Goal: Task Accomplishment & Management: Use online tool/utility

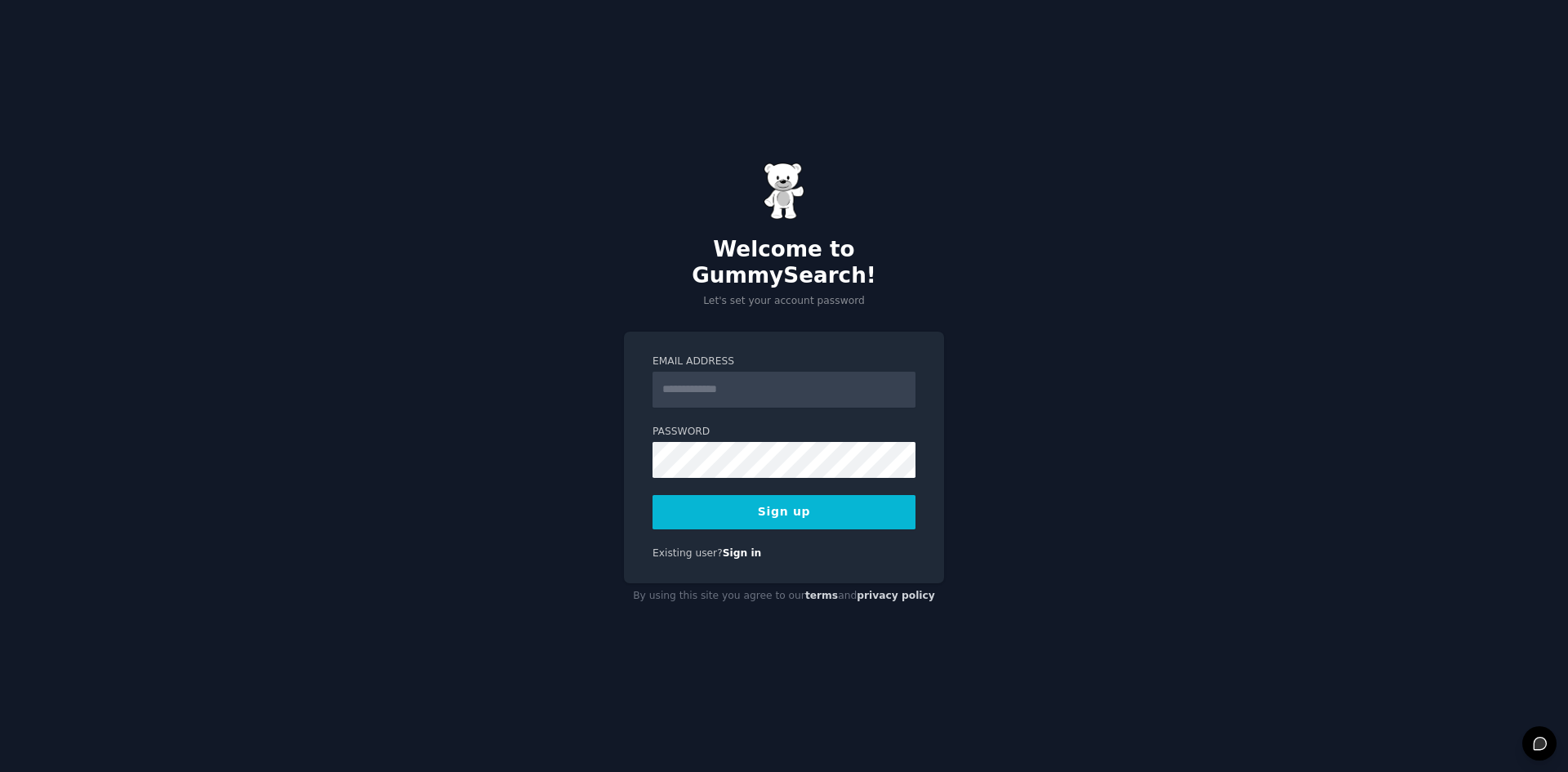
type input "**********"
paste input "**********"
type input "**********"
click at [712, 470] on form "**********" at bounding box center [784, 442] width 263 height 175
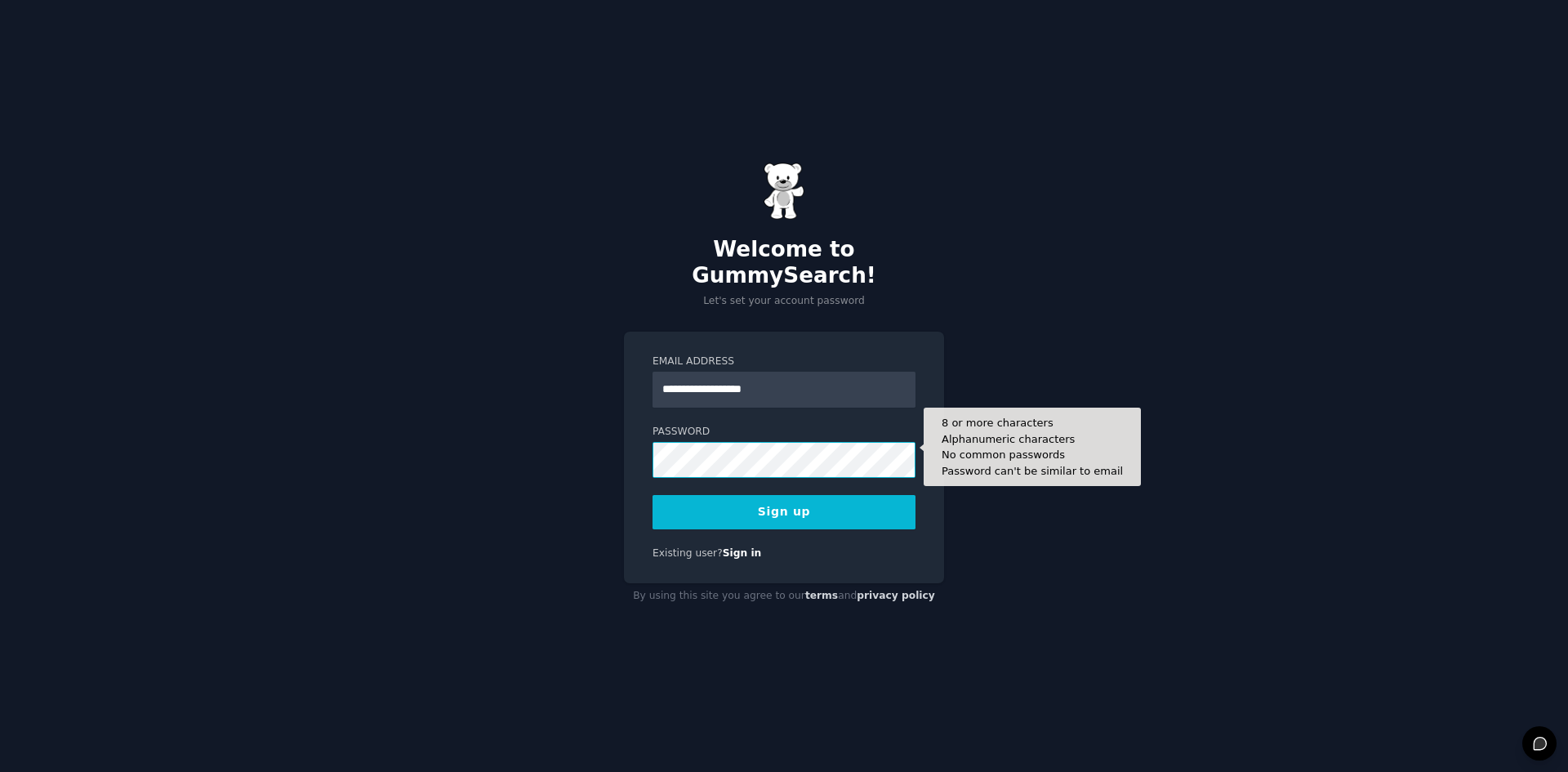
click at [652, 495] on button "Sign up" at bounding box center [784, 512] width 263 height 35
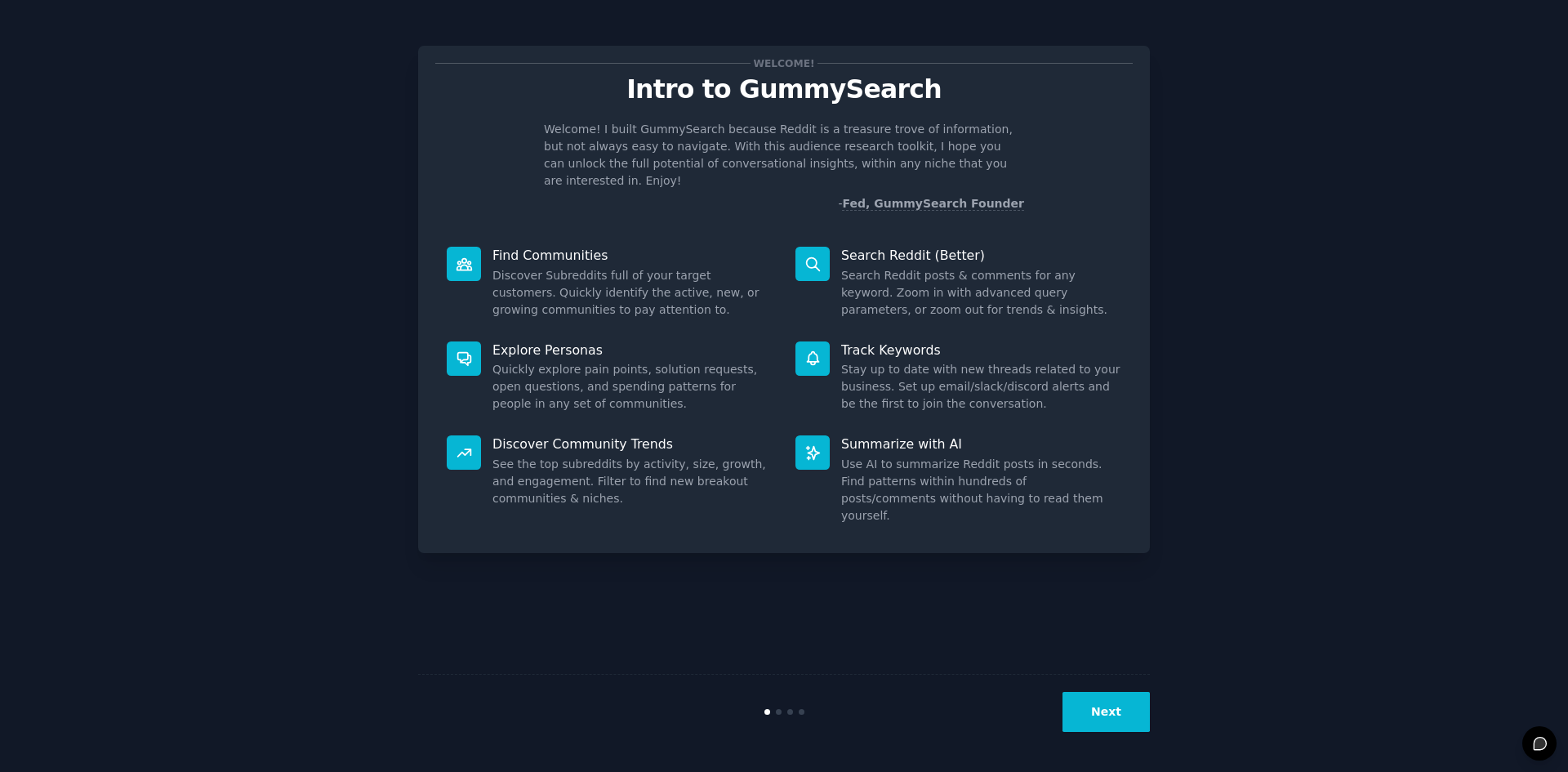
click at [1122, 709] on button "Next" at bounding box center [1106, 712] width 87 height 40
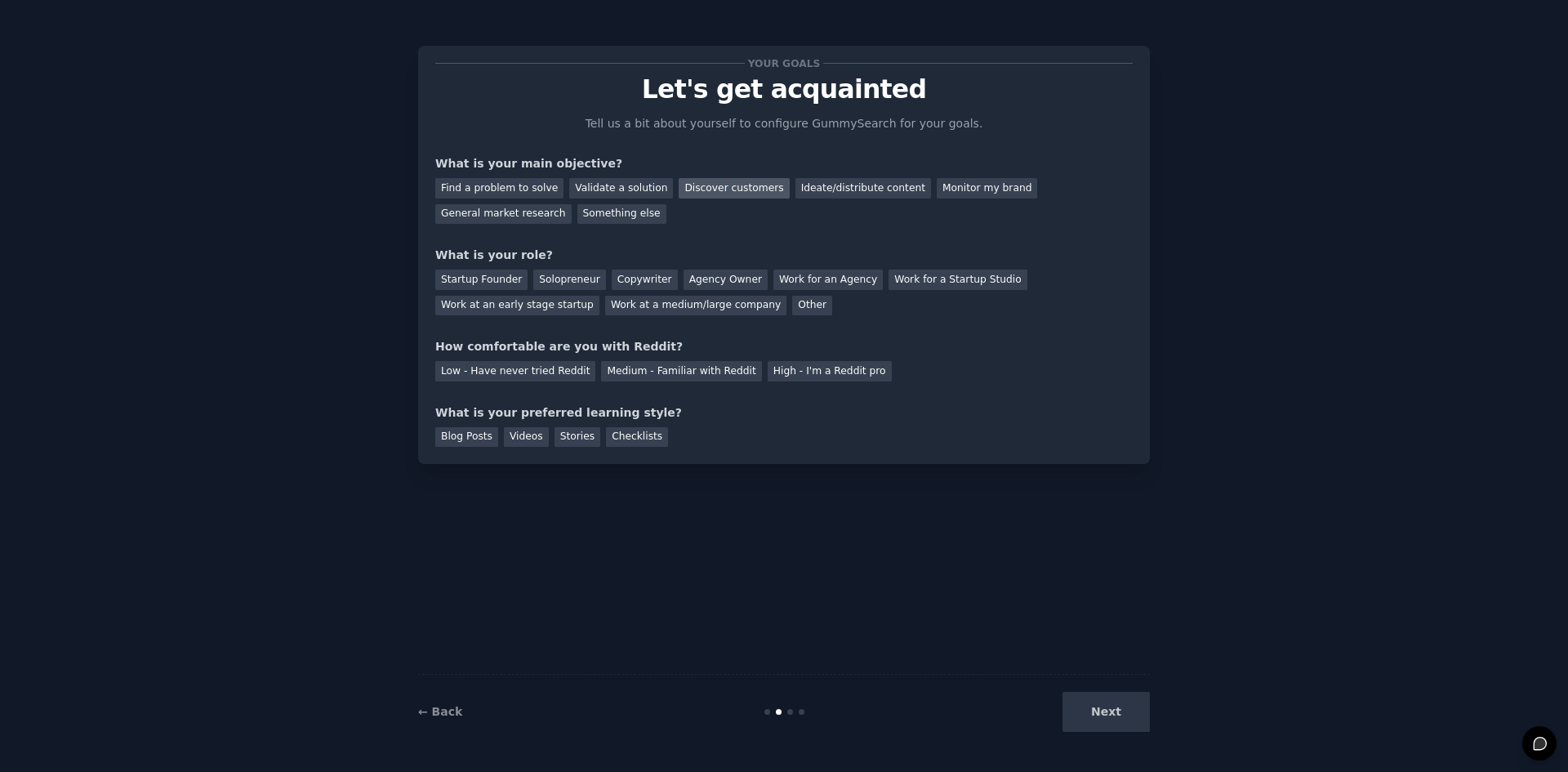
click at [724, 195] on div "Discover customers" at bounding box center [733, 187] width 110 height 20
click at [490, 280] on div "Startup Founder" at bounding box center [481, 279] width 92 height 20
click at [506, 372] on div "Low - Have never tried Reddit" at bounding box center [515, 371] width 160 height 20
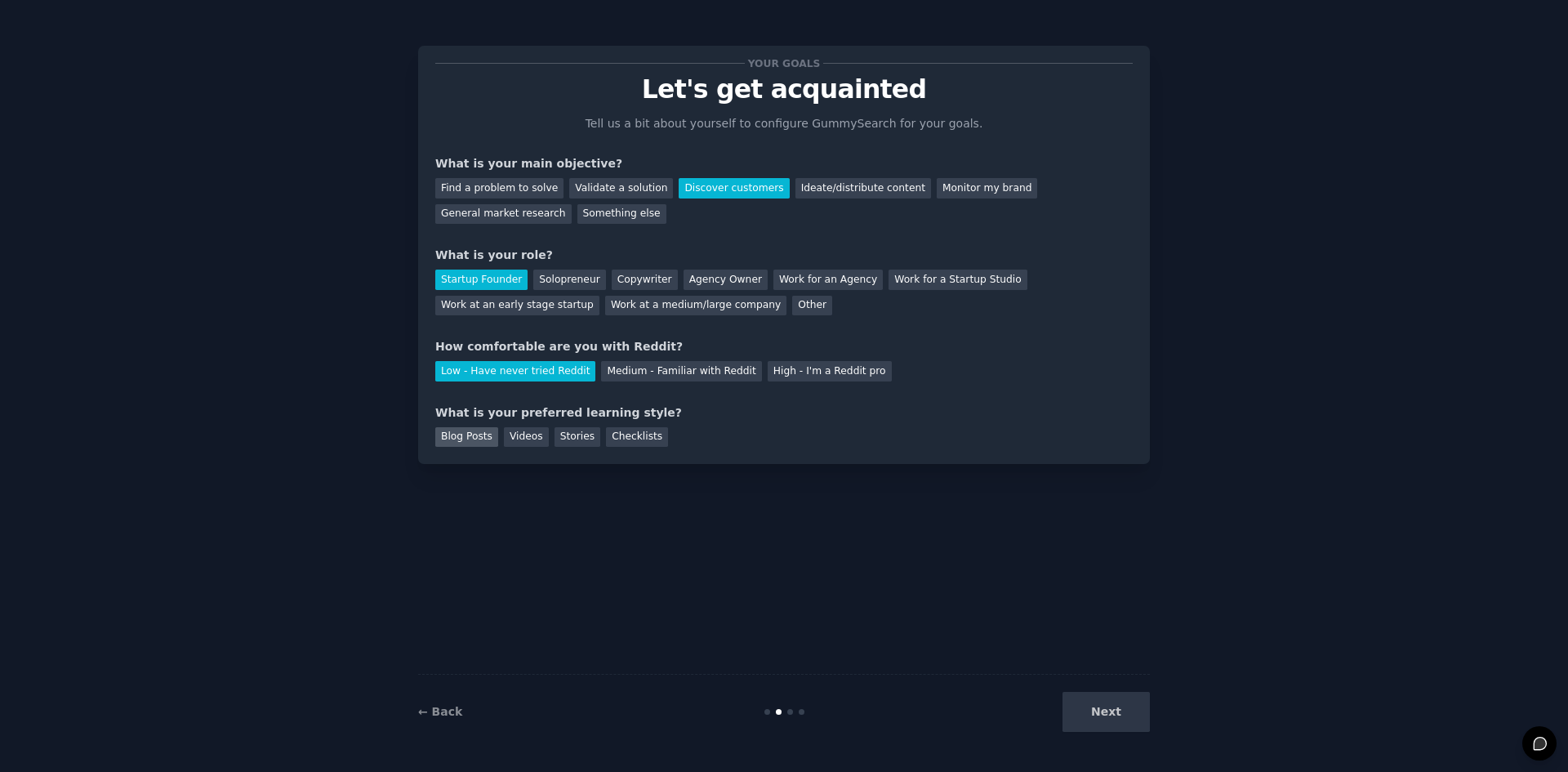
click at [459, 438] on div "Blog Posts" at bounding box center [466, 436] width 62 height 20
click at [512, 436] on div "Videos" at bounding box center [526, 436] width 45 height 20
click at [1115, 707] on button "Next" at bounding box center [1106, 712] width 87 height 40
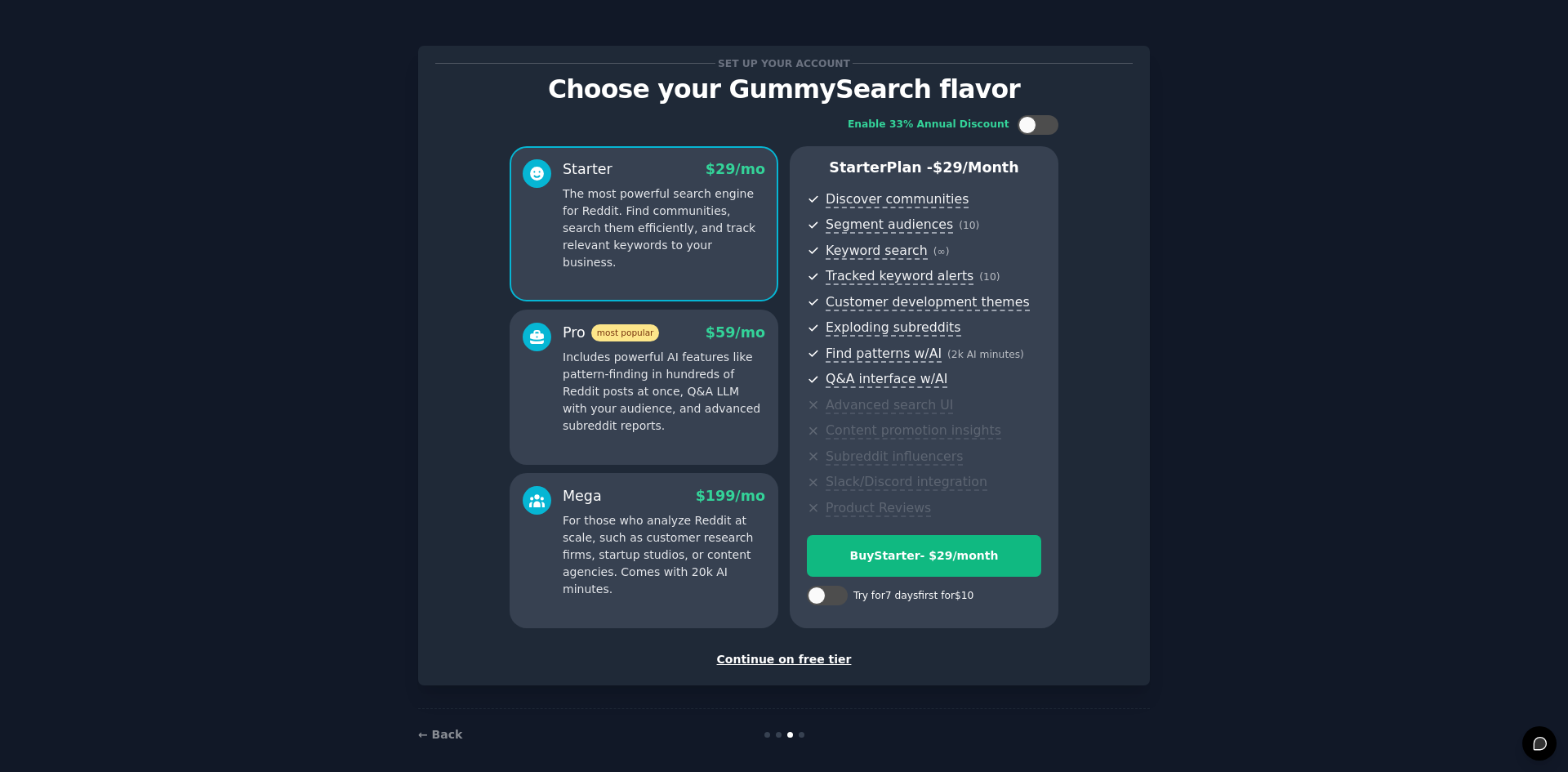
click at [783, 666] on div "Continue on free tier" at bounding box center [784, 660] width 698 height 17
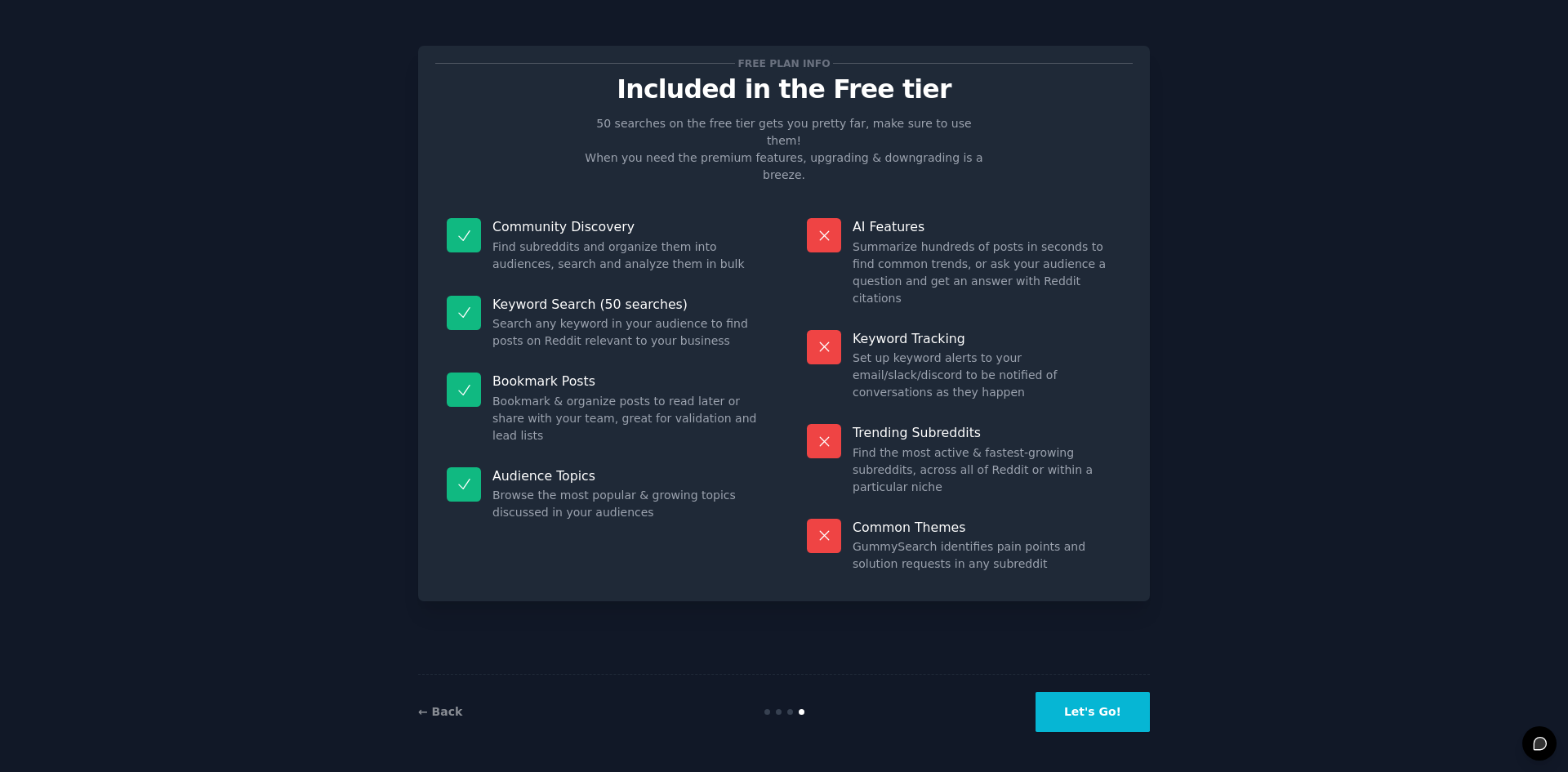
click at [1115, 715] on button "Let's Go!" at bounding box center [1092, 712] width 114 height 40
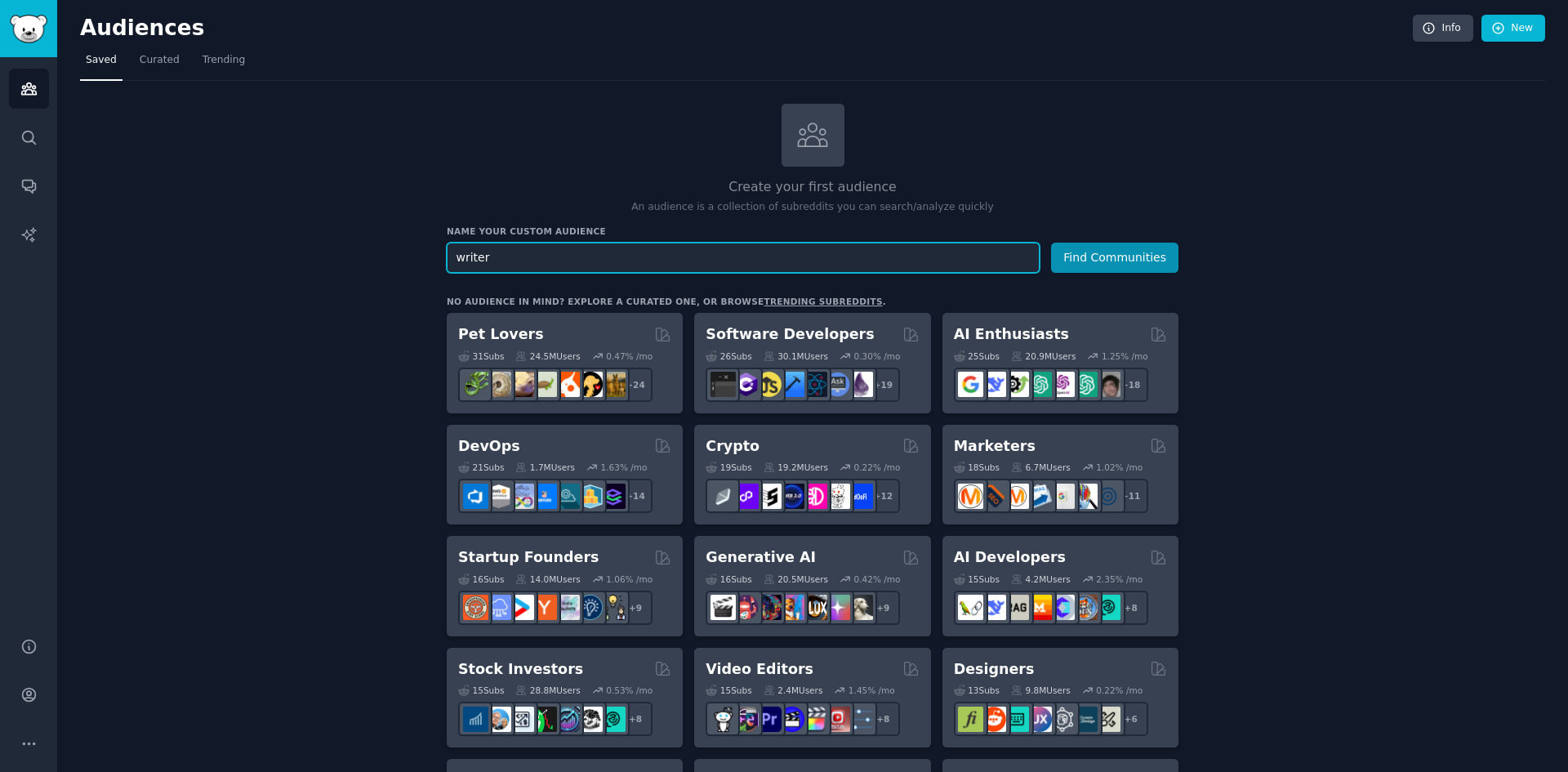
drag, startPoint x: 483, startPoint y: 259, endPoint x: 355, endPoint y: 259, distance: 128.0
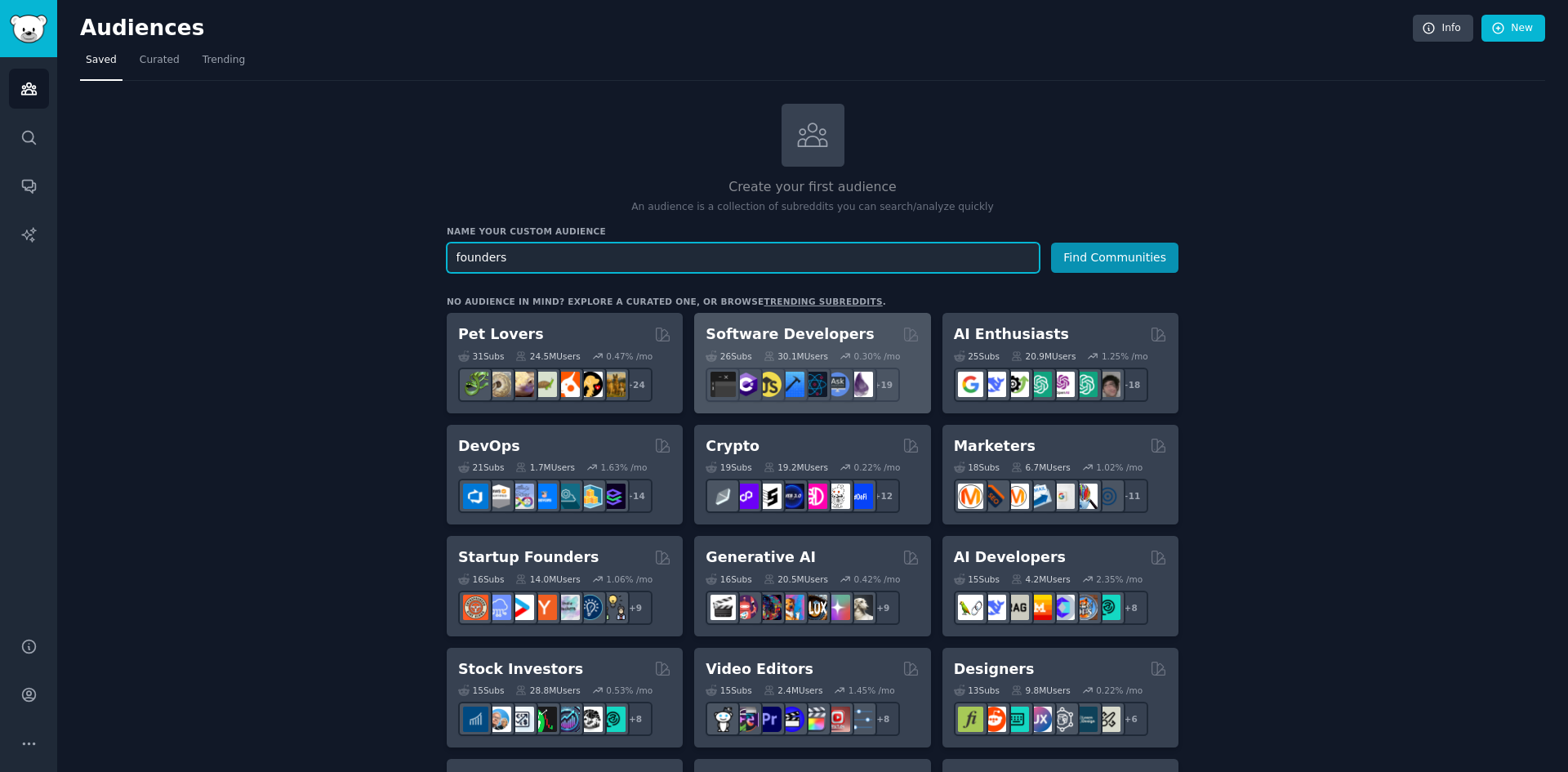
type input "founders"
click at [1051, 242] on button "Find Communities" at bounding box center [1115, 257] width 128 height 30
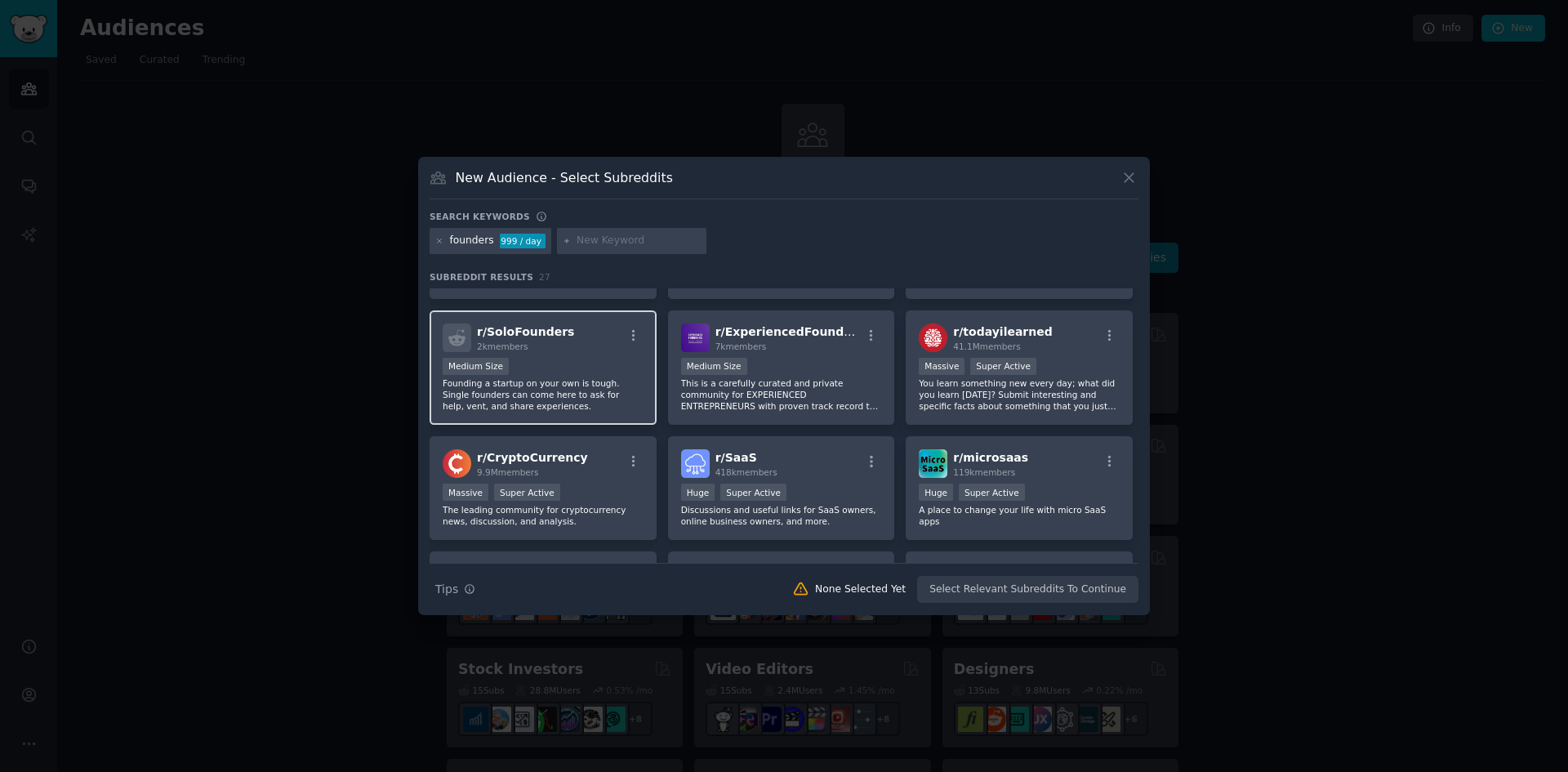
scroll to position [163, 0]
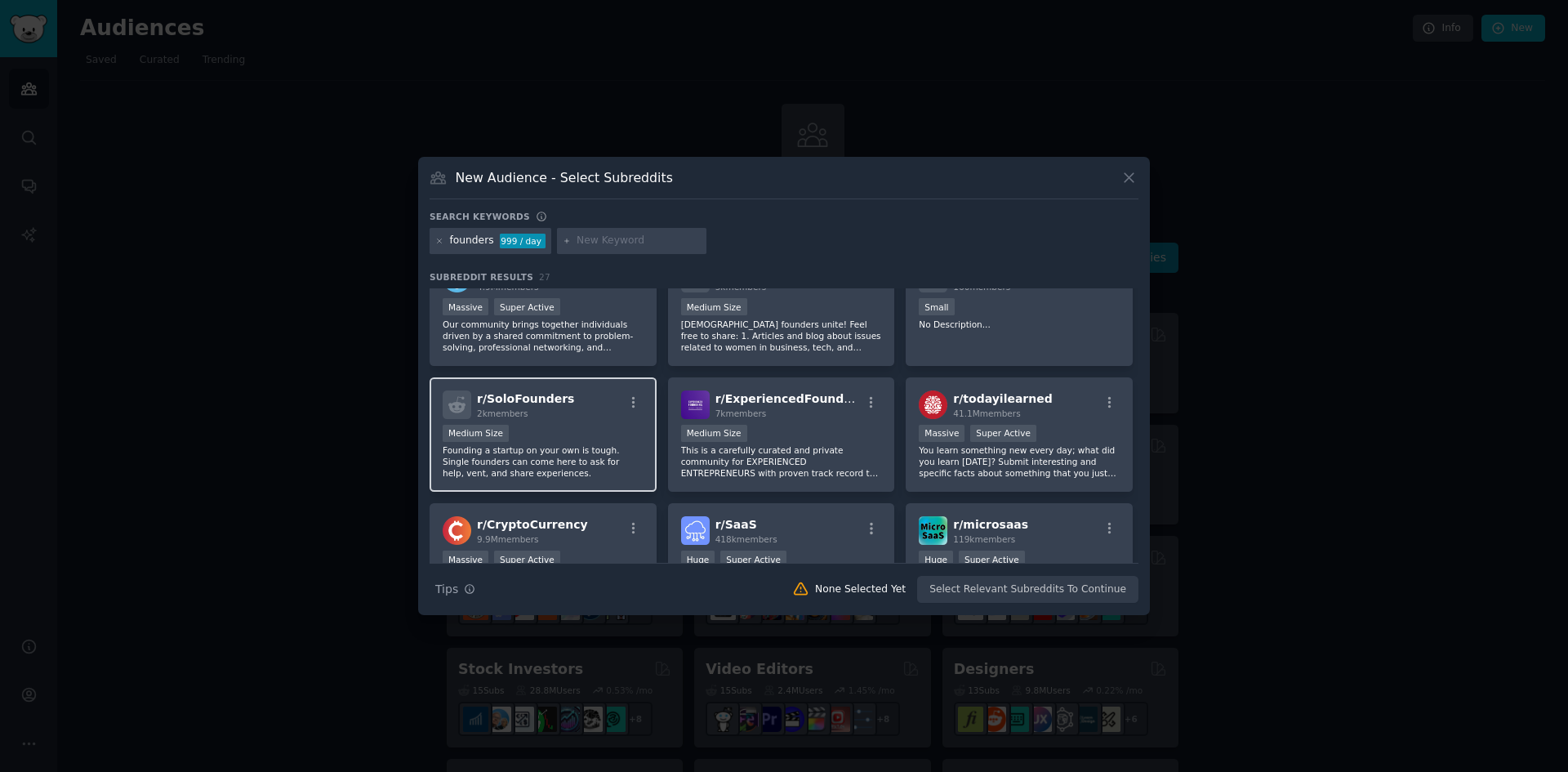
click at [600, 427] on div "1000 - 10,000 members Medium Size" at bounding box center [543, 435] width 201 height 20
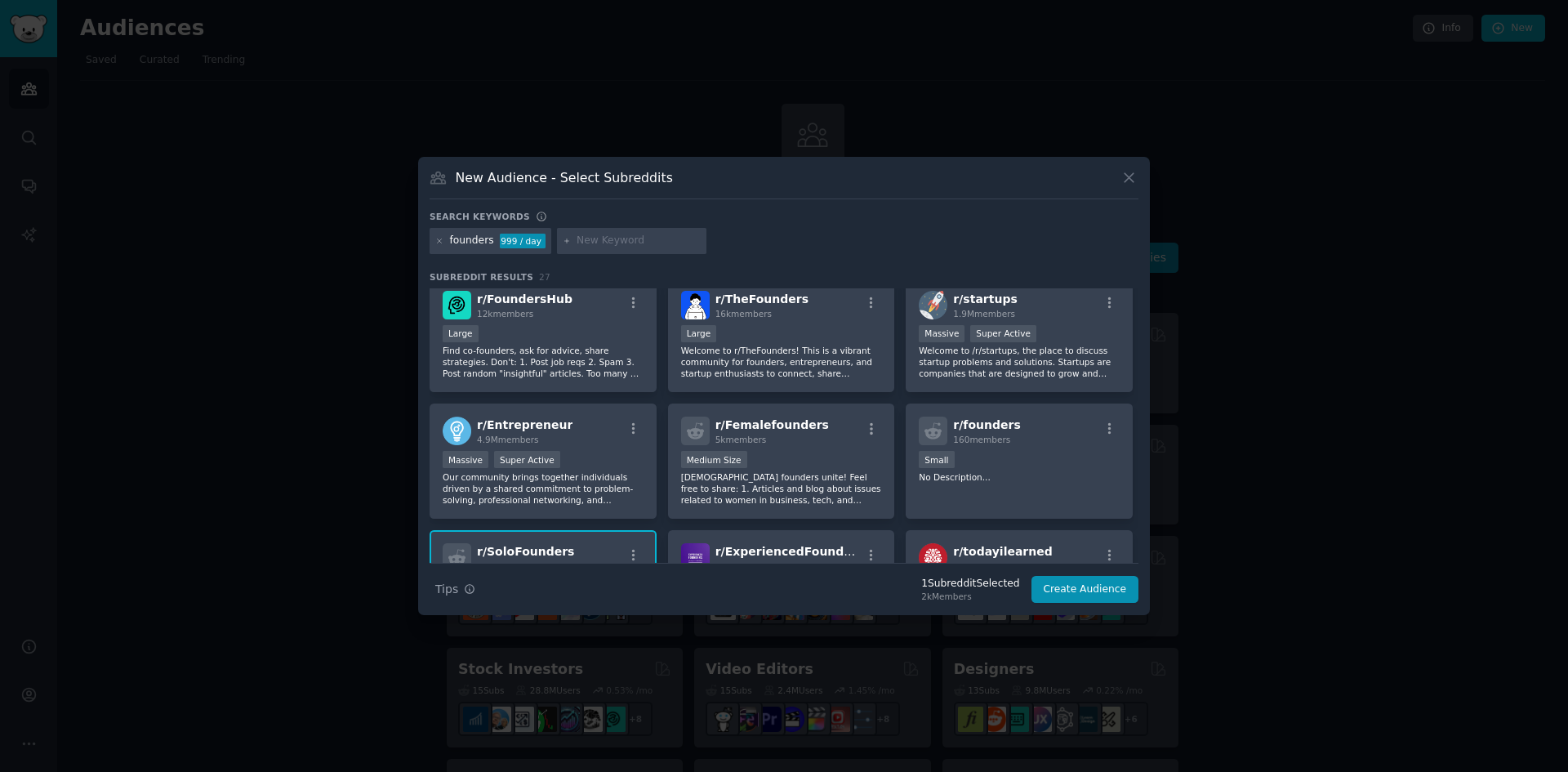
scroll to position [0, 0]
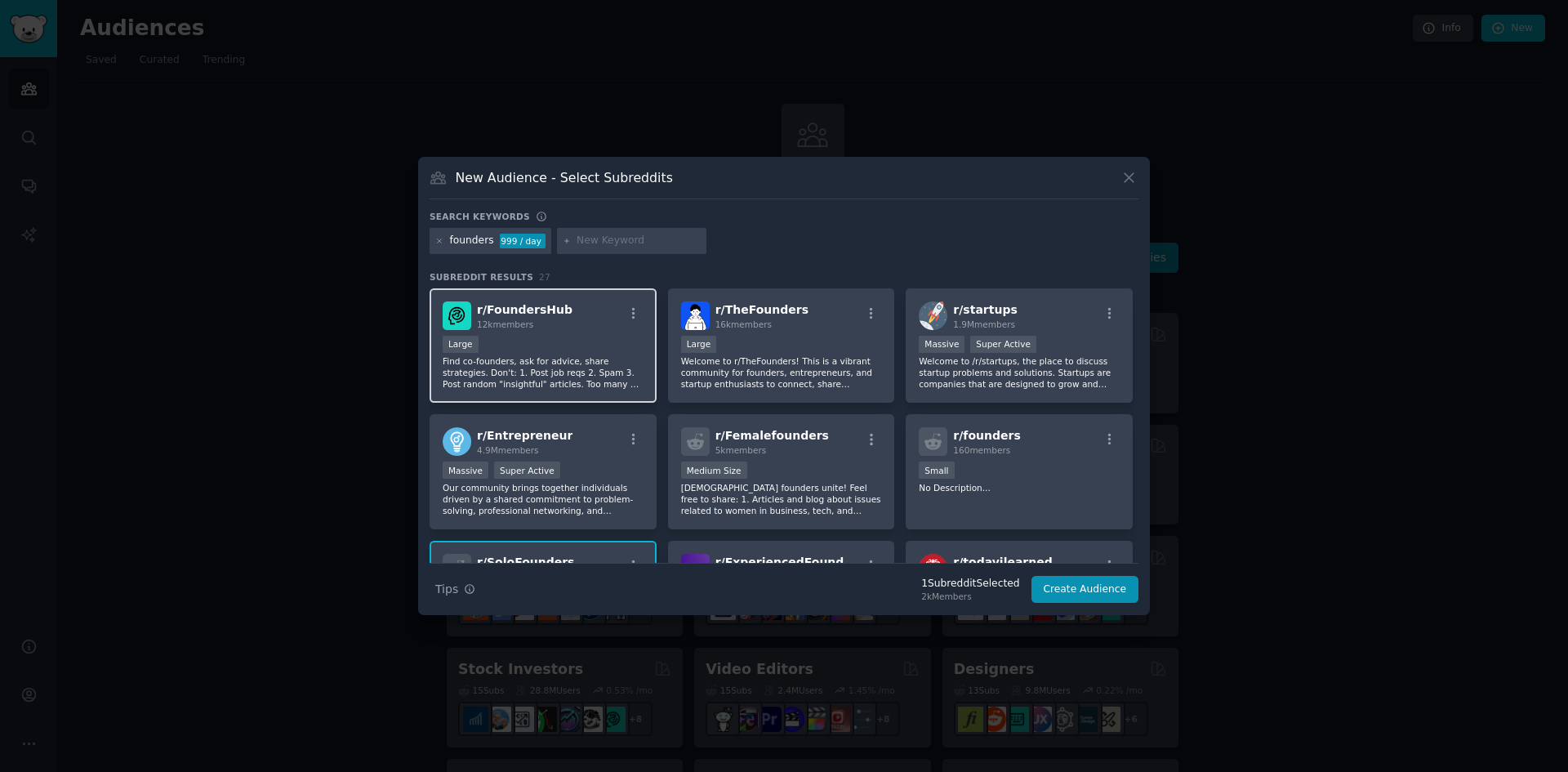
click at [600, 332] on div "r/ FoundersHub 12k members Large Find co-founders, ask for advice, share strate…" at bounding box center [543, 346] width 227 height 115
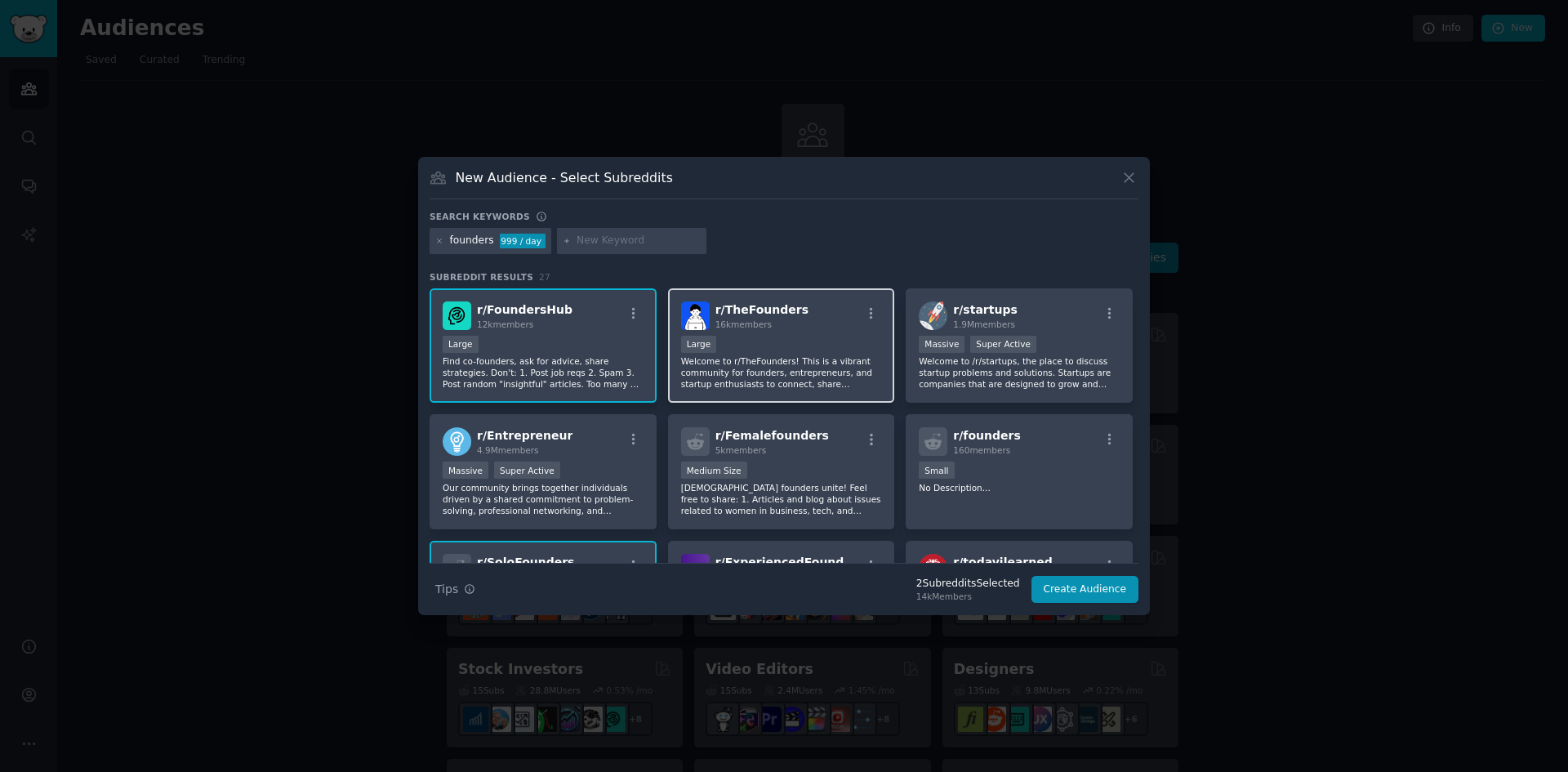
click at [840, 296] on div "r/ TheFounders 16k members Large Welcome to r/TheFounders! This is a vibrant co…" at bounding box center [781, 346] width 227 height 115
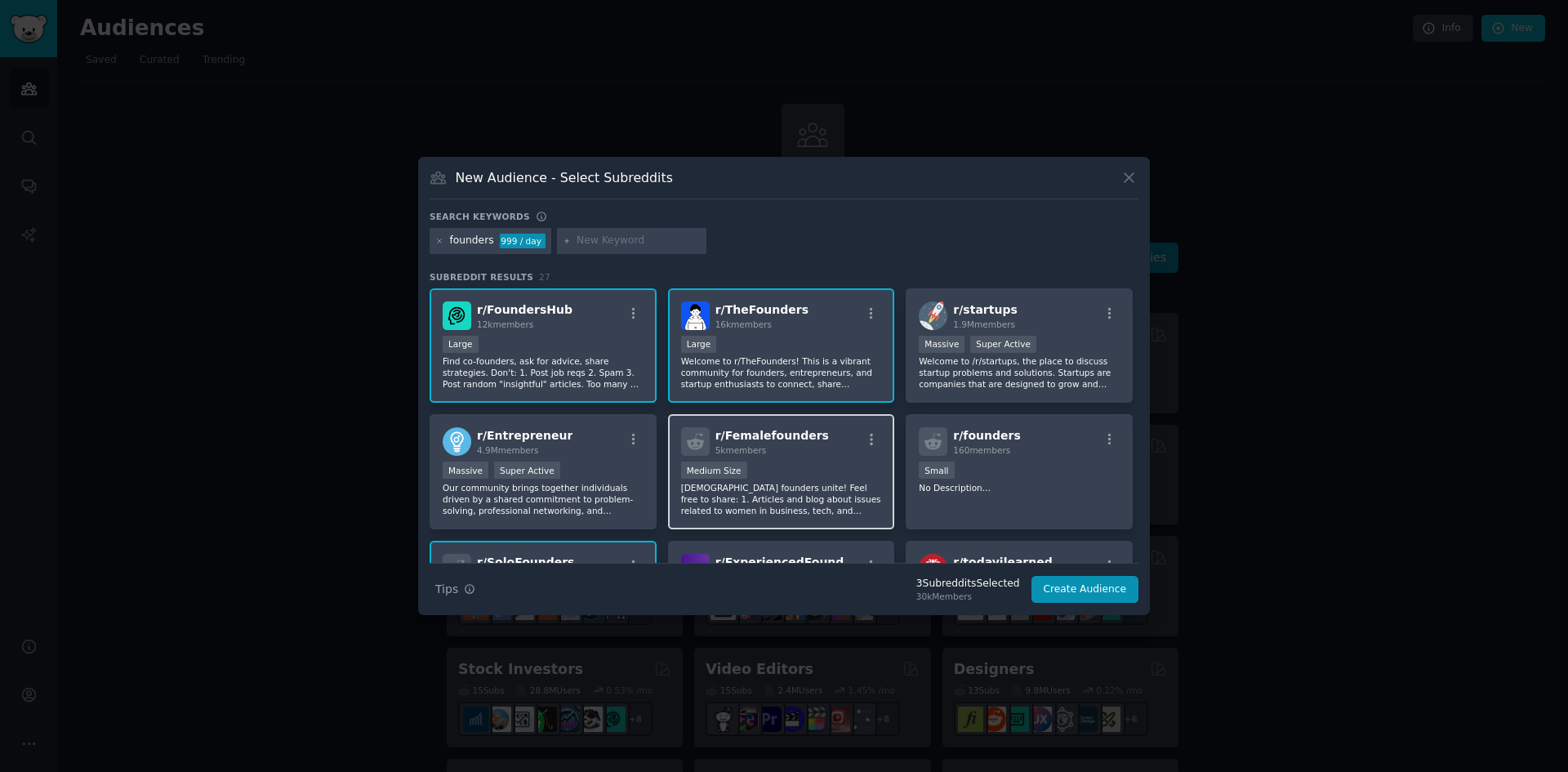
click at [807, 464] on div "Medium Size" at bounding box center [781, 471] width 201 height 20
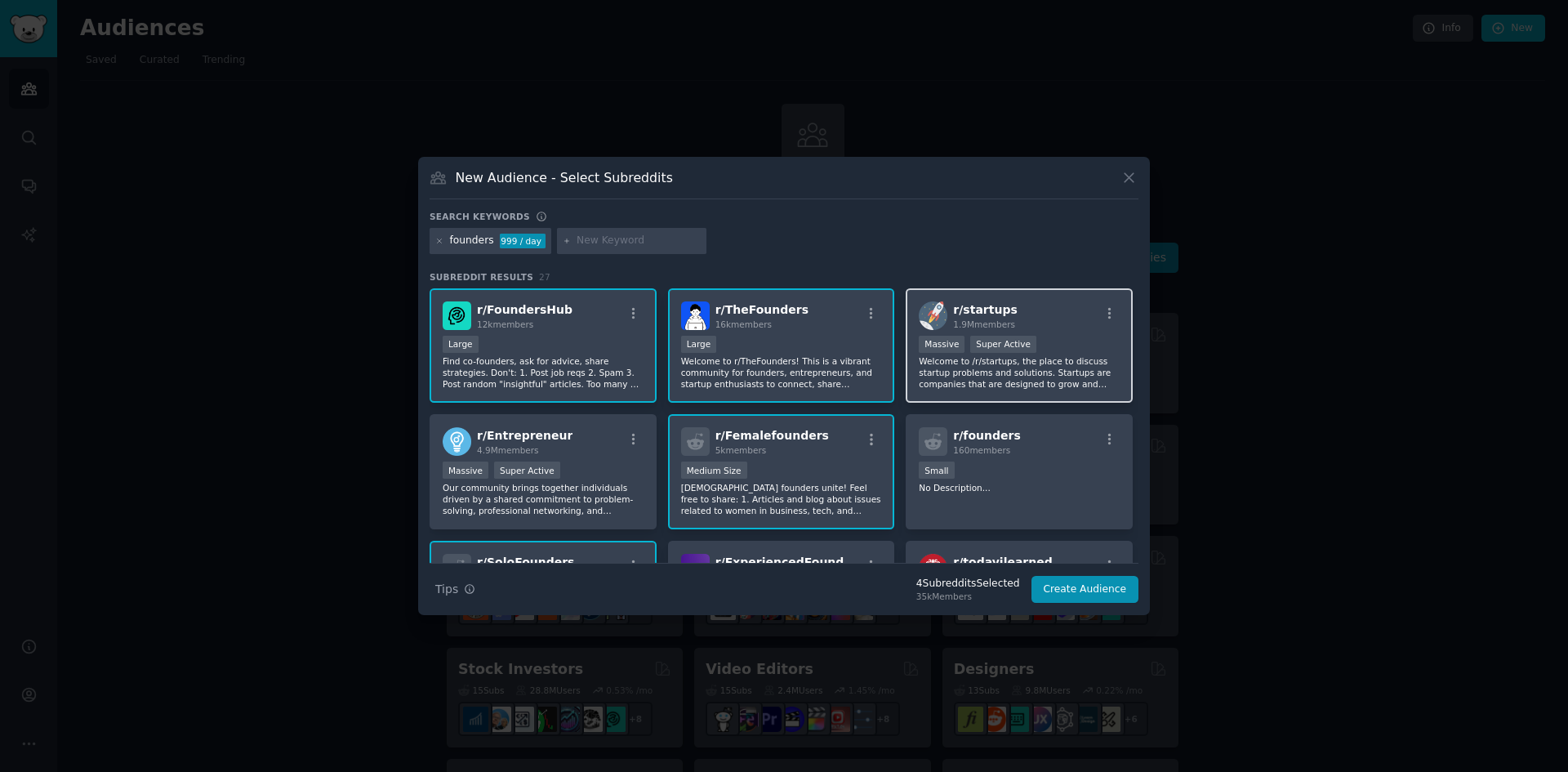
click at [1066, 330] on div "r/ startups 1.9M members Massive Super Active Welcome to /r/startups, the place…" at bounding box center [1018, 346] width 227 height 115
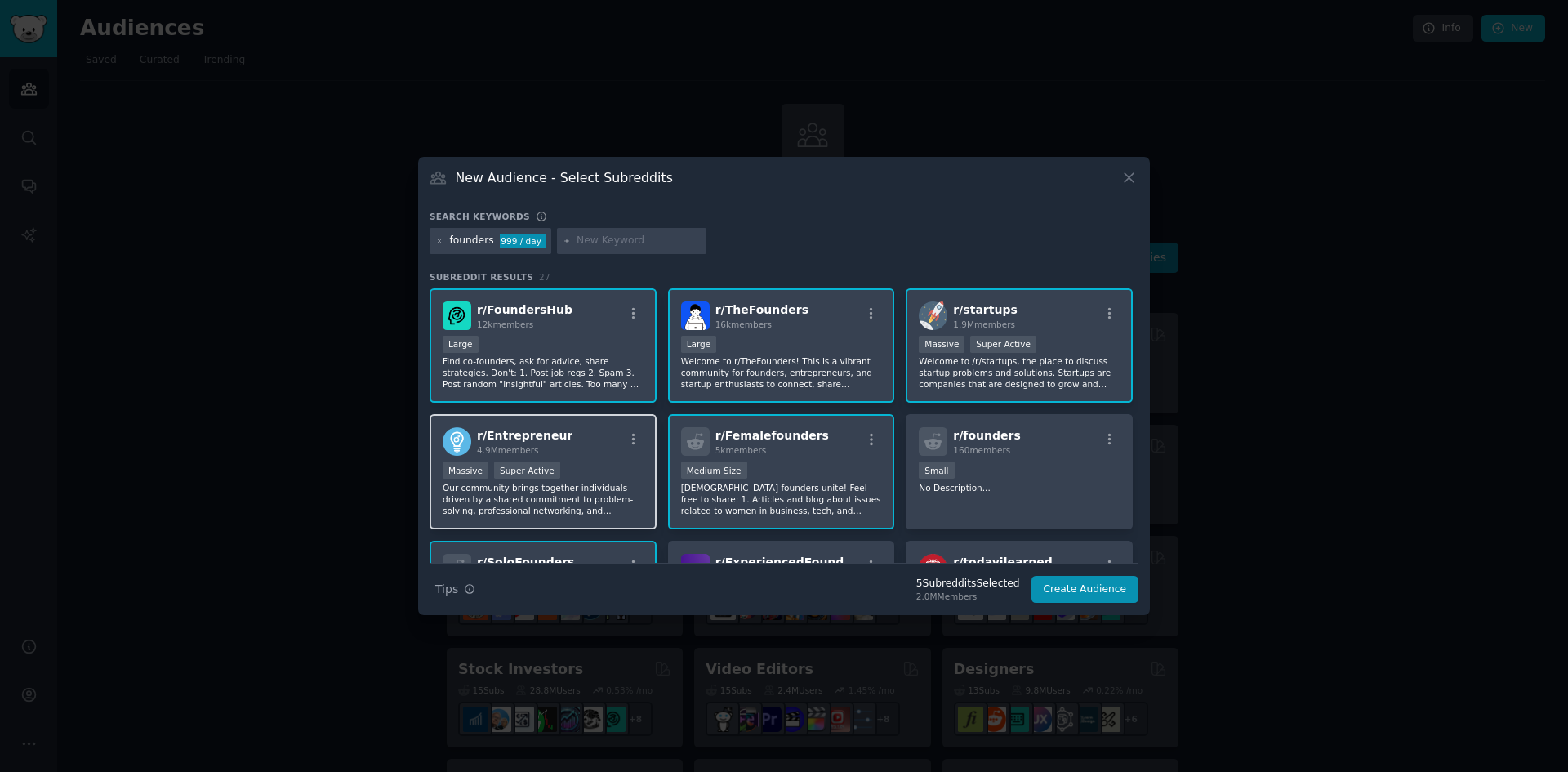
click at [584, 470] on div "Massive Super Active" at bounding box center [543, 471] width 201 height 20
click at [1098, 589] on button "Create Audience" at bounding box center [1085, 589] width 108 height 28
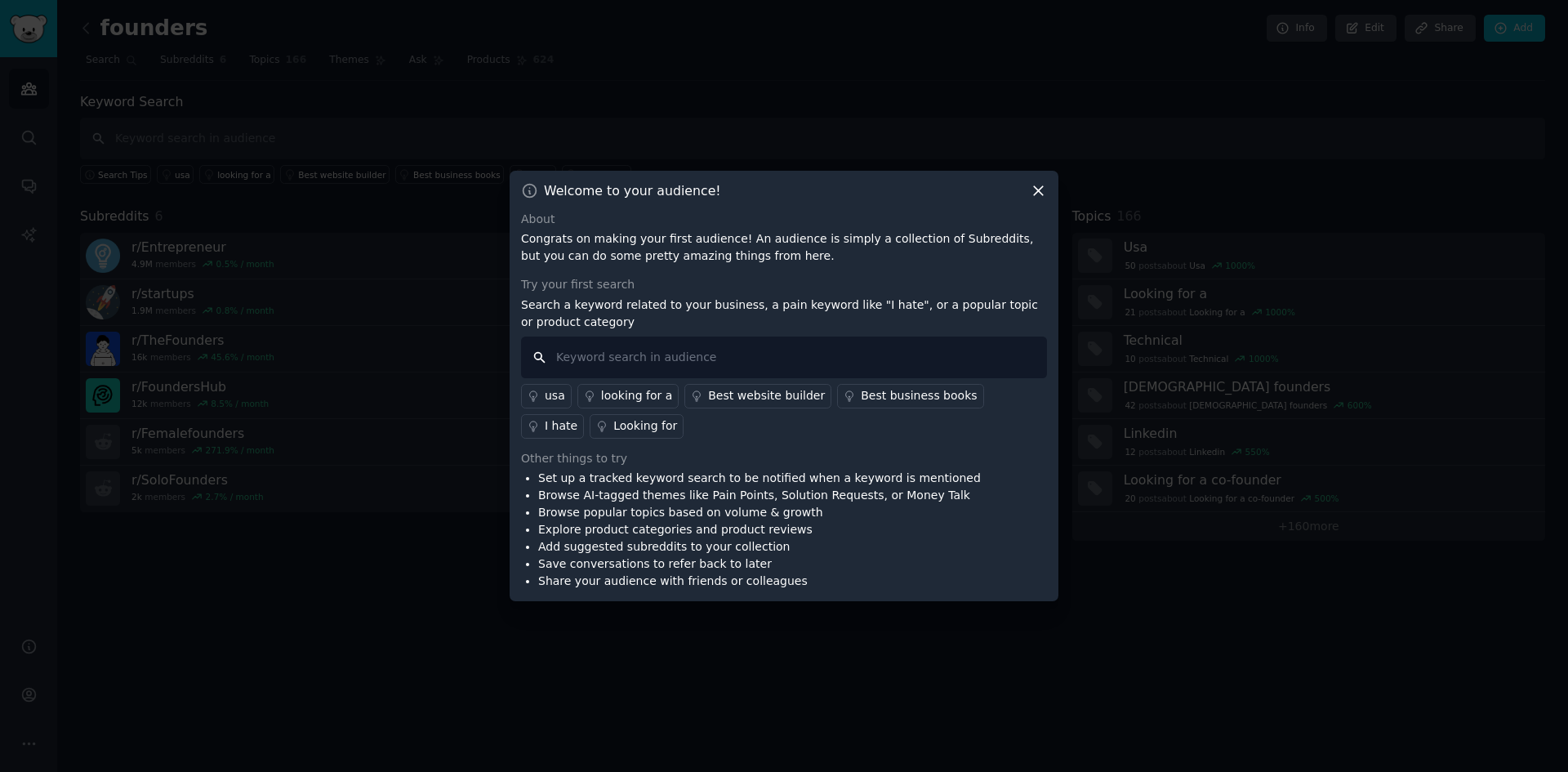
click at [612, 353] on input "text" at bounding box center [783, 357] width 526 height 41
type input "writer, write, idea, share ideas,don't have time"
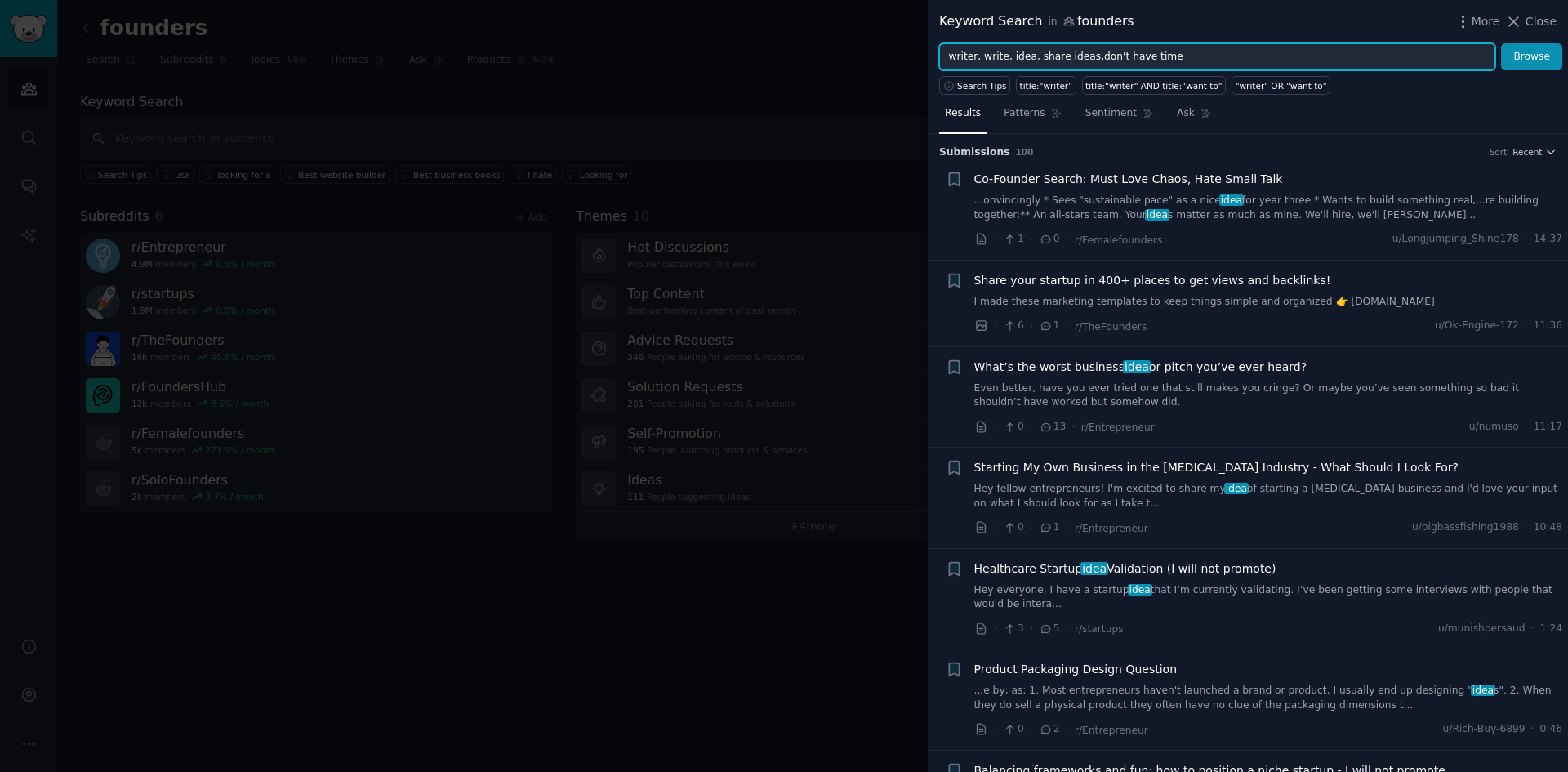
drag, startPoint x: 1012, startPoint y: 57, endPoint x: 1027, endPoint y: 62, distance: 15.8
click at [1027, 62] on input "writer, write, idea, share ideas,don't have time" at bounding box center [1216, 57] width 556 height 28
type input "writer, write, share ideas,don't have time"
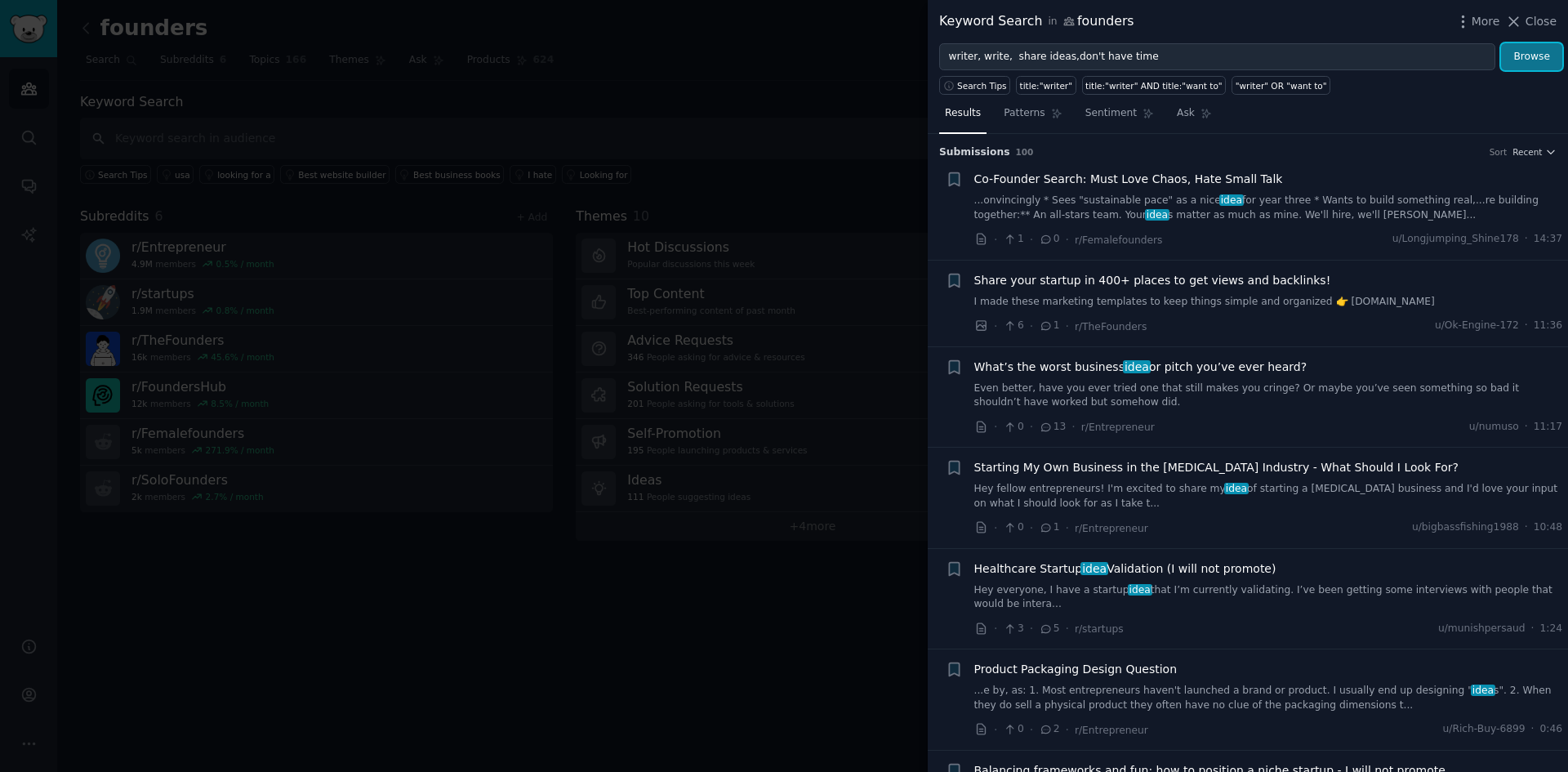
drag, startPoint x: 1542, startPoint y: 54, endPoint x: 1543, endPoint y: 62, distance: 8.1
click at [1543, 52] on button "Browse" at bounding box center [1531, 57] width 61 height 28
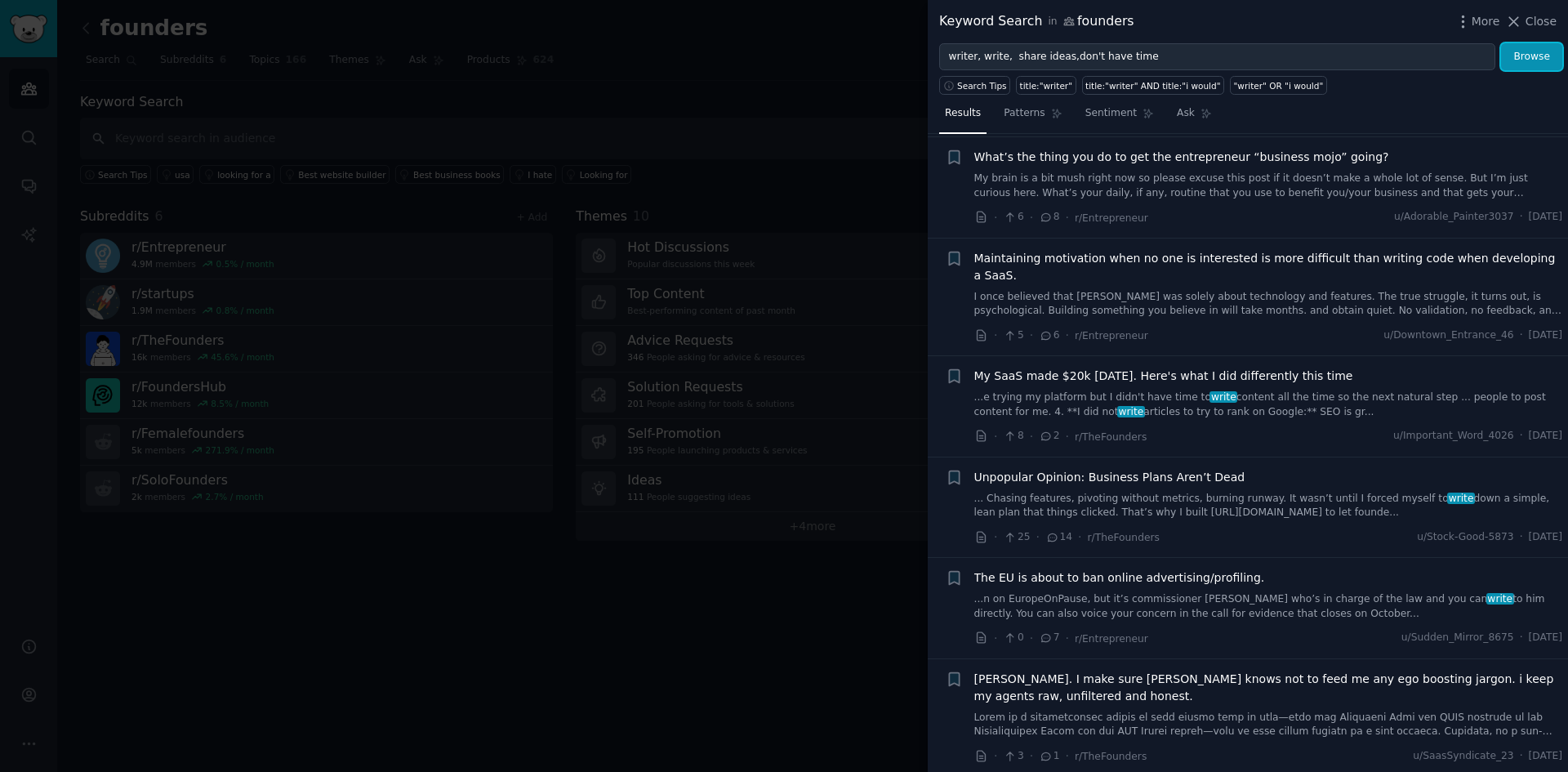
scroll to position [654, 0]
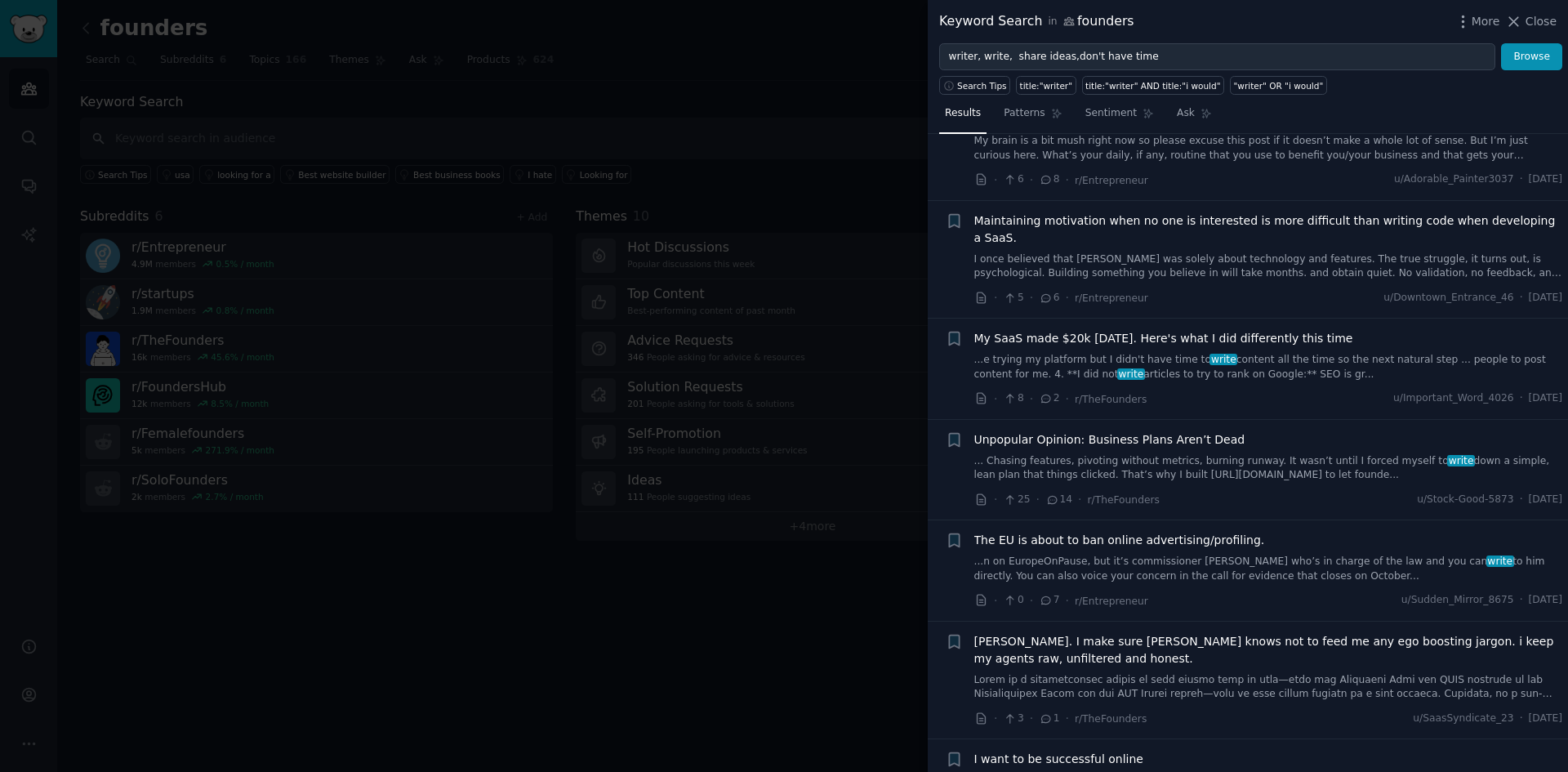
click at [1294, 353] on link "...e trying my platform but I didn't have time to write content all the time so…" at bounding box center [1268, 367] width 589 height 29
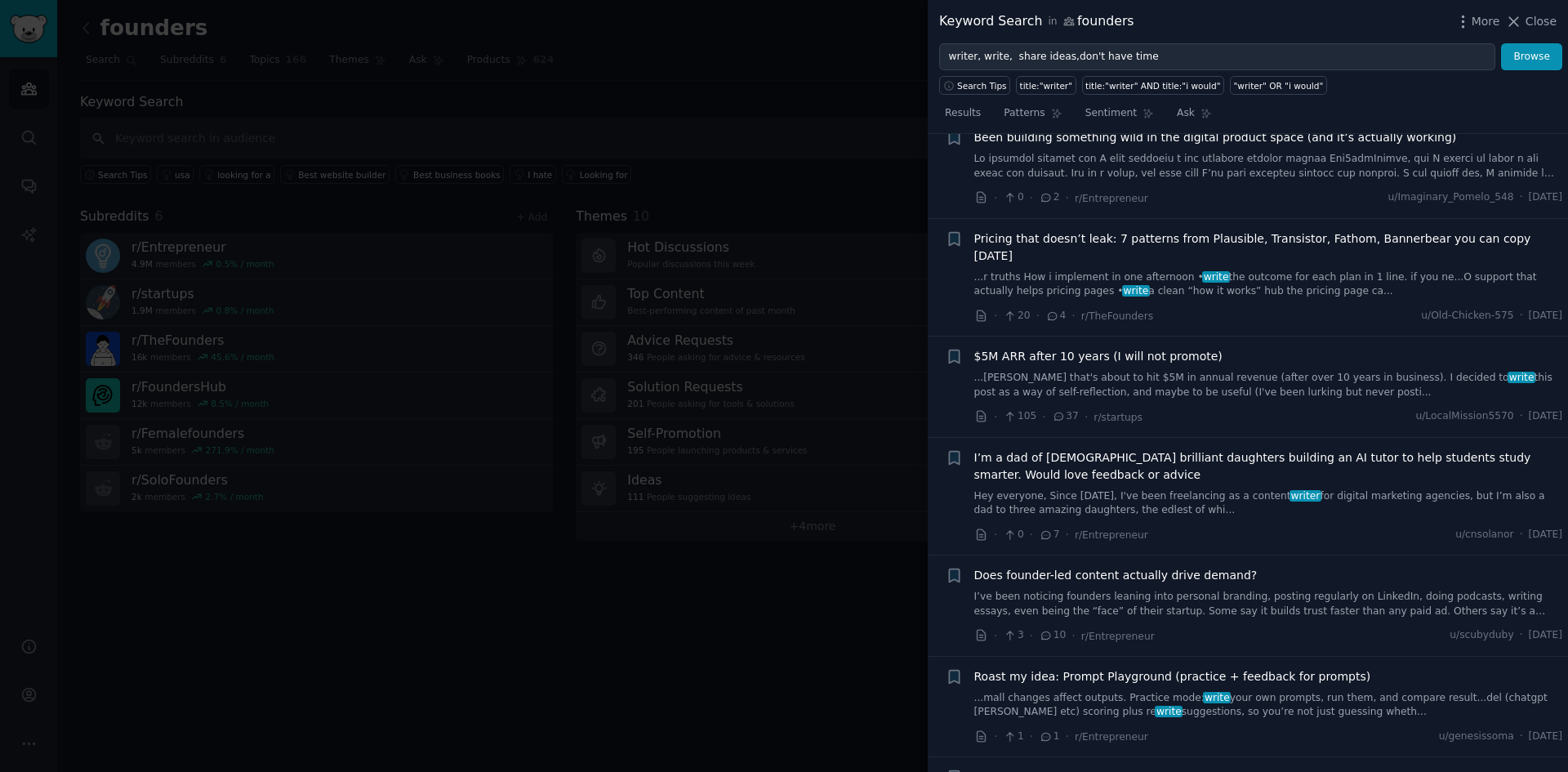
scroll to position [2129, 0]
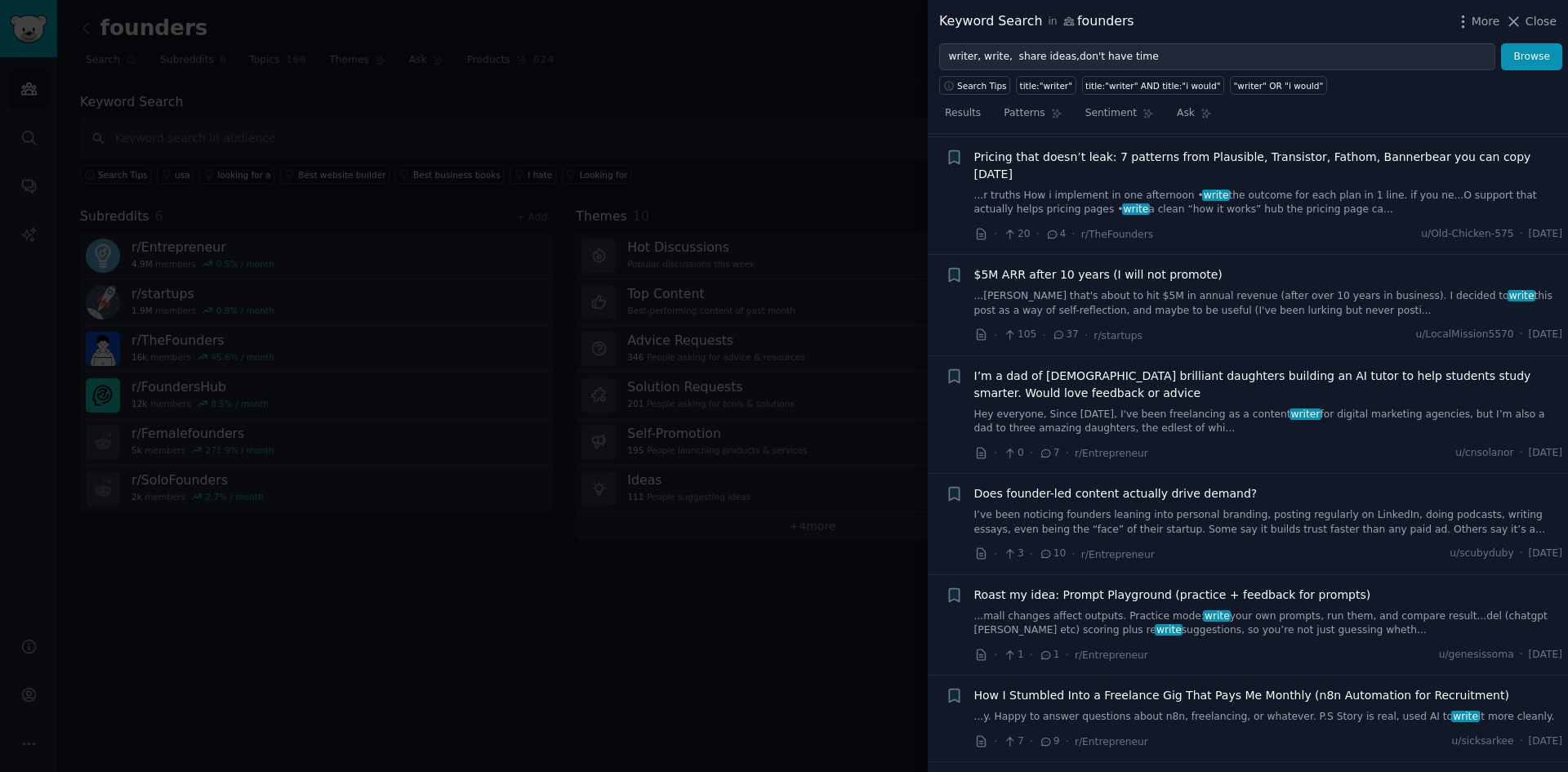
click at [1176, 486] on span "Does founder-led content actually drive demand?" at bounding box center [1115, 494] width 283 height 17
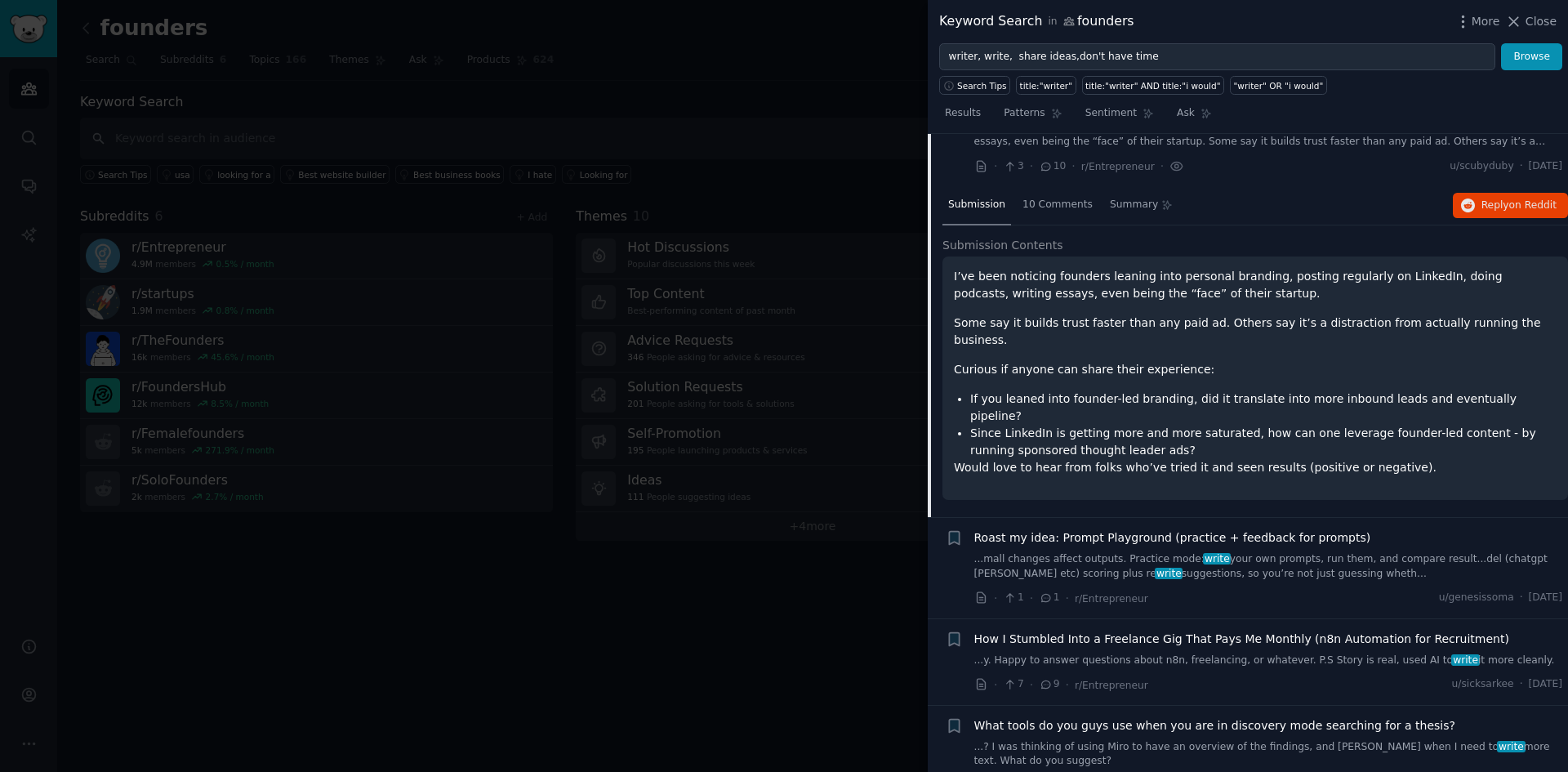
scroll to position [1764, 0]
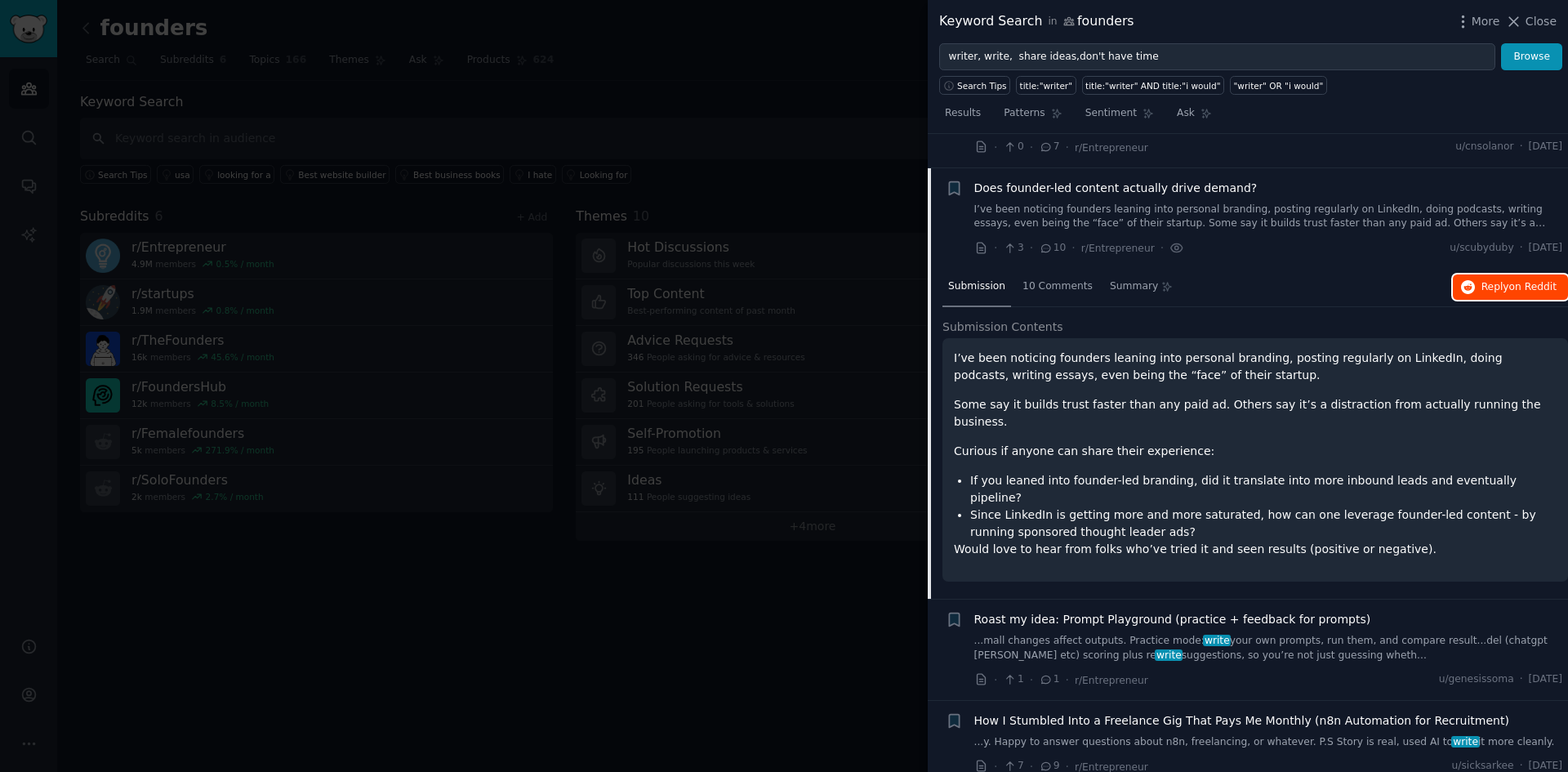
click at [1492, 280] on span "Reply on Reddit" at bounding box center [1519, 286] width 75 height 14
